Goal: Task Accomplishment & Management: Manage account settings

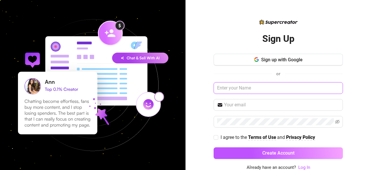
click at [269, 86] on input "text" at bounding box center [278, 88] width 129 height 12
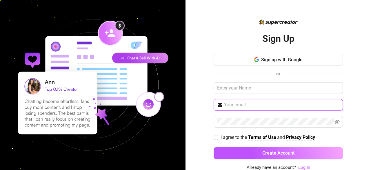
click at [259, 101] on input "text" at bounding box center [281, 104] width 115 height 7
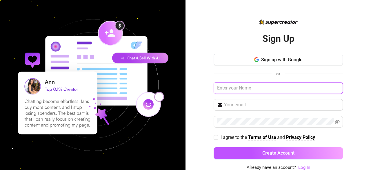
click at [254, 89] on input "text" at bounding box center [278, 88] width 129 height 12
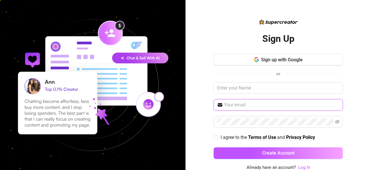
click at [260, 103] on input "text" at bounding box center [281, 104] width 115 height 7
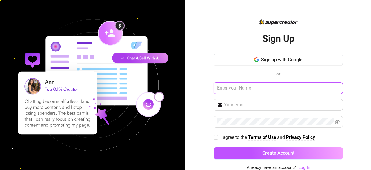
click at [230, 88] on input "text" at bounding box center [278, 88] width 129 height 12
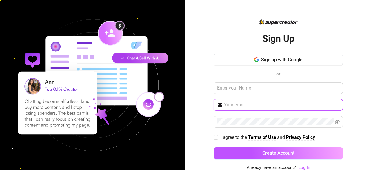
click at [229, 104] on input "text" at bounding box center [281, 104] width 115 height 7
type input "[EMAIL_ADDRESS][DOMAIN_NAME]"
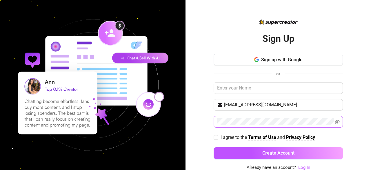
click at [229, 116] on span at bounding box center [278, 122] width 129 height 12
click at [335, 121] on icon "eye-invisible" at bounding box center [337, 121] width 5 height 4
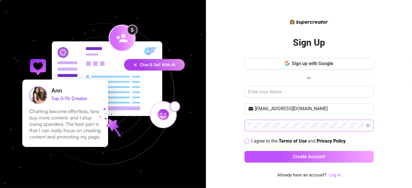
click at [248, 140] on input "I agree to the Terms of Use and Privacy Policy" at bounding box center [247, 141] width 4 height 4
checkbox input "true"
drag, startPoint x: 311, startPoint y: 108, endPoint x: 245, endPoint y: 106, distance: 66.7
click at [245, 106] on span "[EMAIL_ADDRESS][DOMAIN_NAME]" at bounding box center [309, 109] width 129 height 12
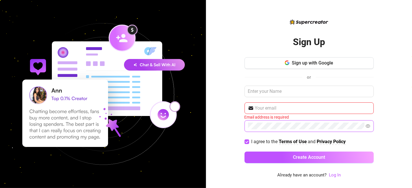
click at [238, 132] on div "Sign Up Sign up with Google or Email address is required I agree to the Terms o…" at bounding box center [309, 94] width 206 height 188
click at [333, 169] on link "Log In" at bounding box center [335, 175] width 12 height 5
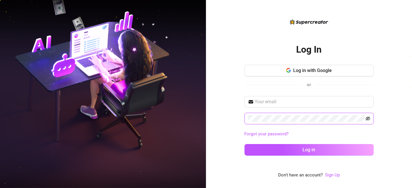
click at [369, 117] on icon "eye-invisible" at bounding box center [368, 119] width 5 height 5
click at [325, 99] on input "text" at bounding box center [312, 102] width 115 height 7
click at [270, 100] on input "text" at bounding box center [312, 102] width 115 height 7
paste input "[EMAIL_ADDRESS][DOMAIN_NAME]"
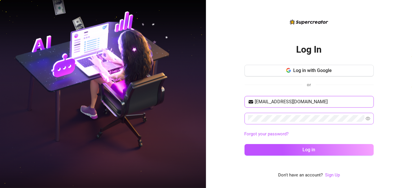
click at [269, 100] on input "[EMAIL_ADDRESS][DOMAIN_NAME]" at bounding box center [312, 102] width 115 height 7
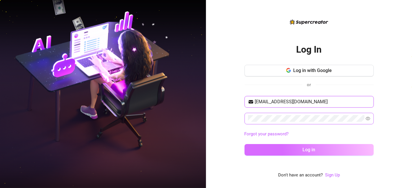
type input "[EMAIL_ADDRESS][DOMAIN_NAME]"
click at [311, 150] on span "Log in" at bounding box center [309, 150] width 13 height 6
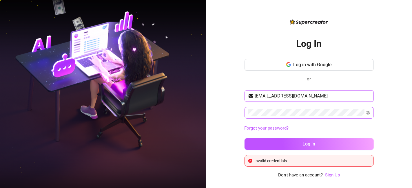
click at [307, 95] on input "[EMAIL_ADDRESS][DOMAIN_NAME]" at bounding box center [312, 96] width 115 height 7
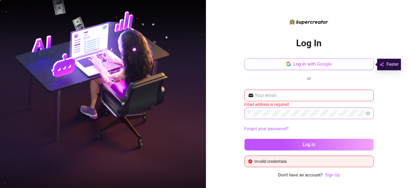
click at [371, 62] on button "Log in with Google" at bounding box center [309, 65] width 129 height 12
click at [278, 97] on input "text" at bounding box center [312, 95] width 115 height 7
paste input "[EMAIL_ADDRESS][DOMAIN_NAME]"
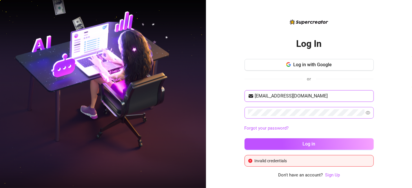
type input "[EMAIL_ADDRESS][DOMAIN_NAME]"
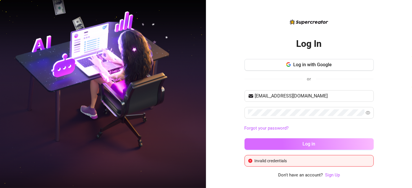
click at [309, 146] on span "Log in" at bounding box center [309, 145] width 13 height 6
click at [300, 145] on button "Log in" at bounding box center [309, 145] width 129 height 12
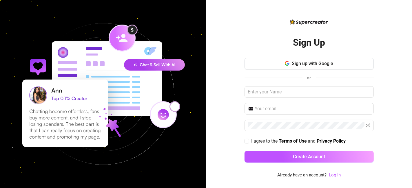
click at [335, 179] on div "Sign Up Sign up with Google or I agree to the Terms of Use and Privacy Policy C…" at bounding box center [309, 94] width 206 height 188
click at [335, 177] on link "Log In" at bounding box center [335, 175] width 12 height 5
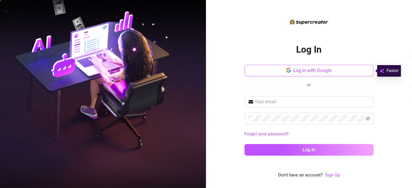
click at [326, 72] on span "Log in with Google" at bounding box center [312, 71] width 39 height 6
